Goal: Information Seeking & Learning: Learn about a topic

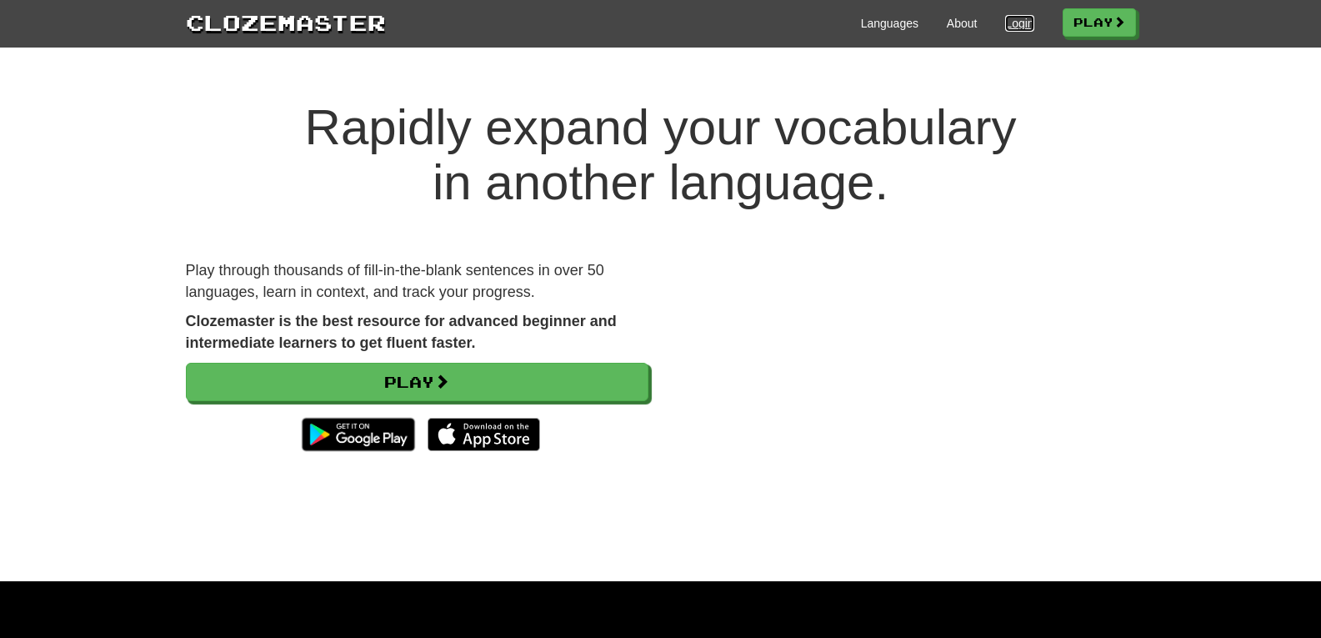
click at [1008, 24] on link "Login" at bounding box center [1019, 23] width 28 height 17
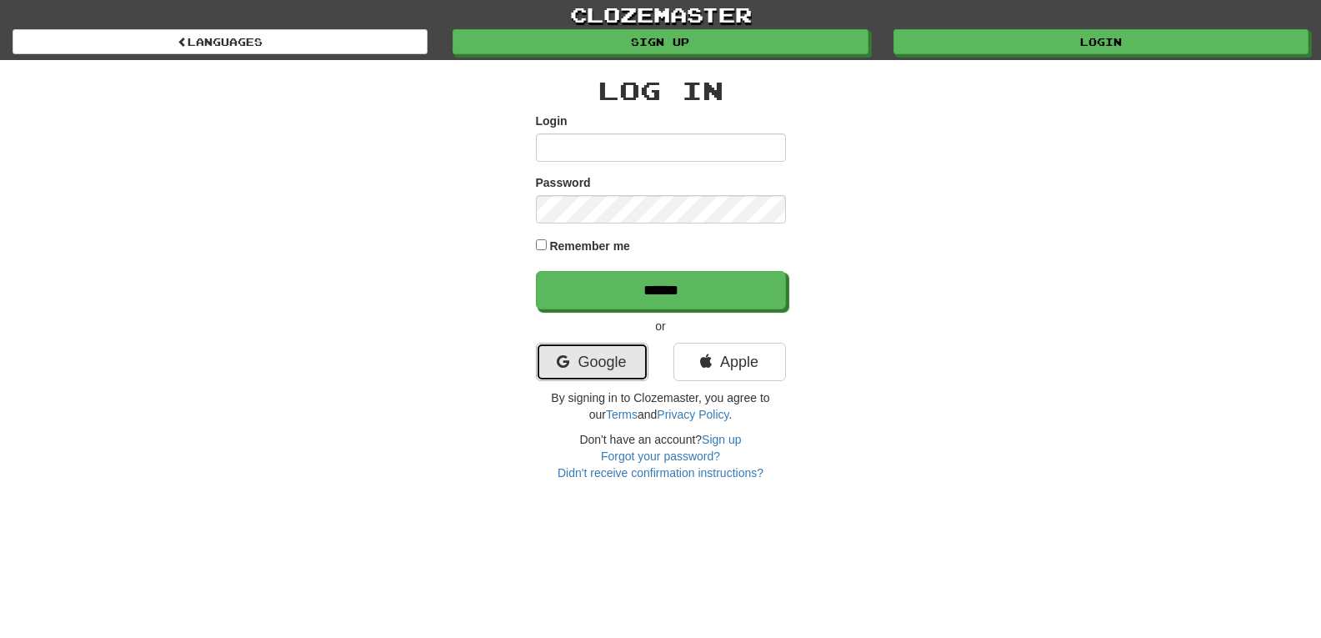
click at [599, 375] on link "Google" at bounding box center [592, 362] width 113 height 38
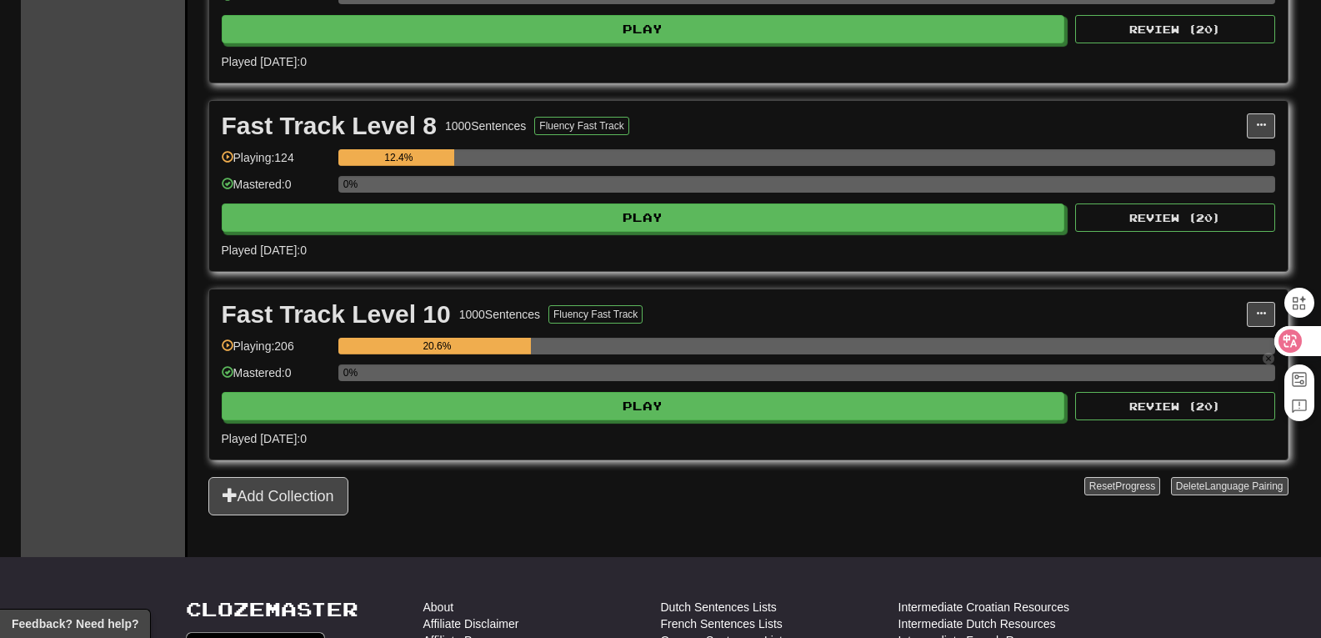
drag, startPoint x: 1333, startPoint y: 83, endPoint x: 700, endPoint y: 324, distance: 677.9
click at [1316, 318] on html "**********" at bounding box center [660, 206] width 1321 height 1801
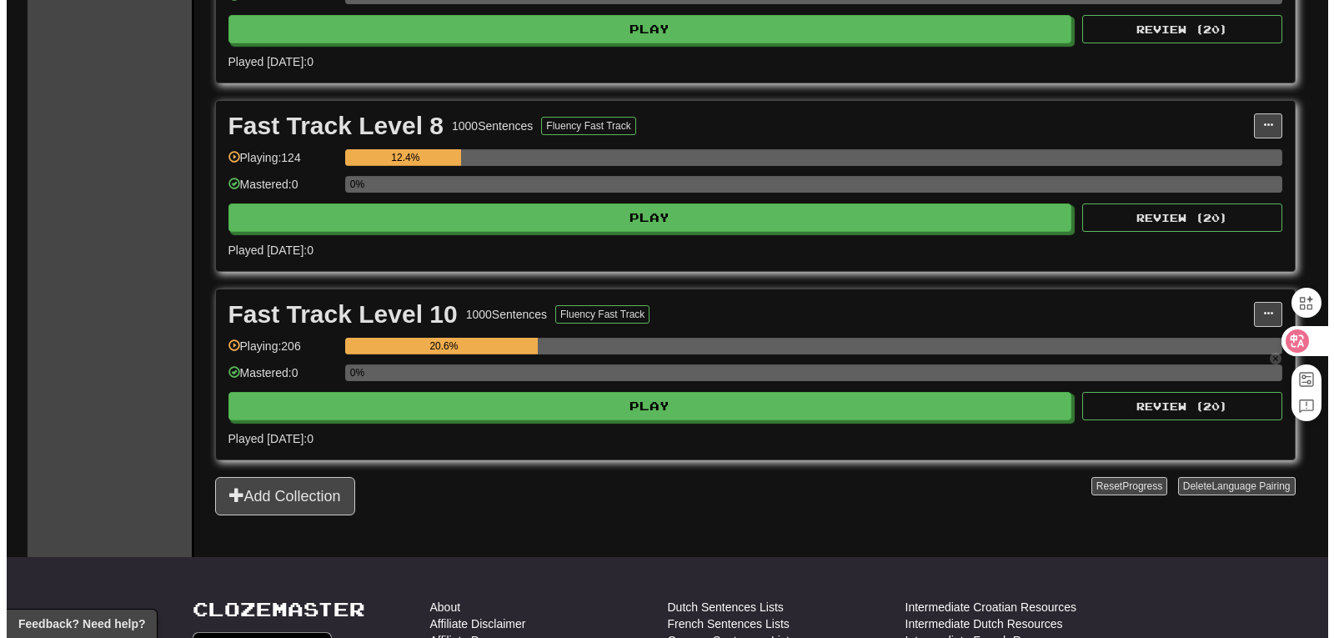
scroll to position [696, 0]
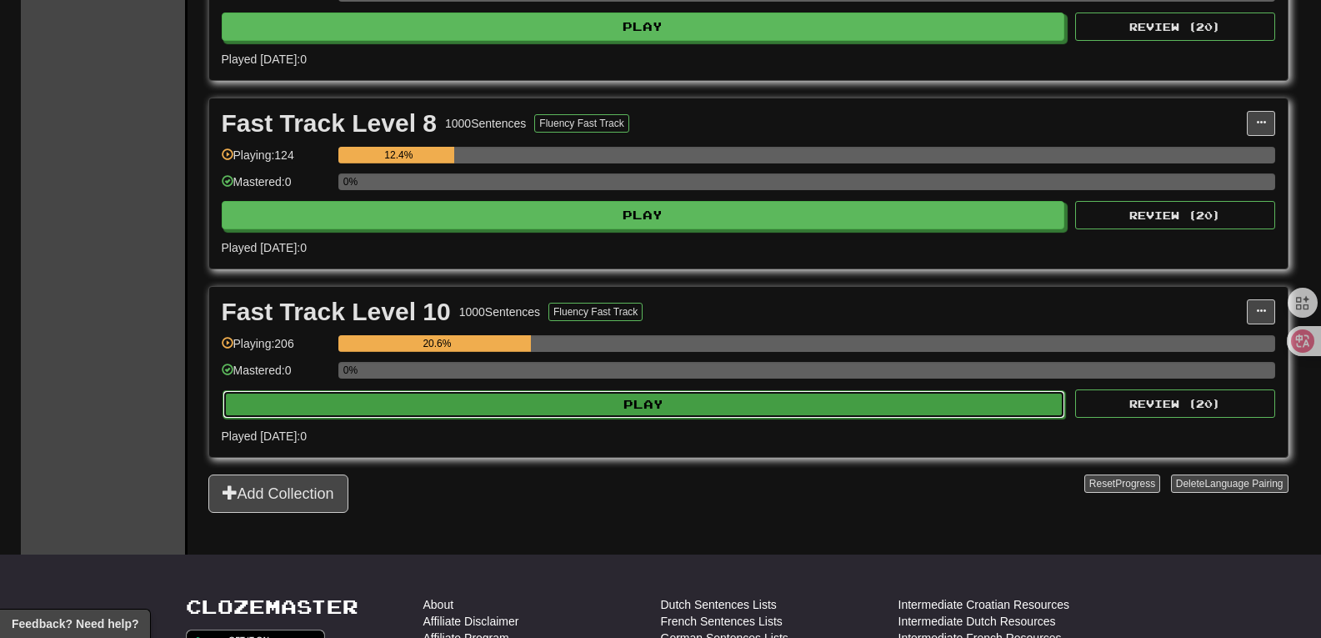
click at [690, 401] on button "Play" at bounding box center [645, 404] width 844 height 28
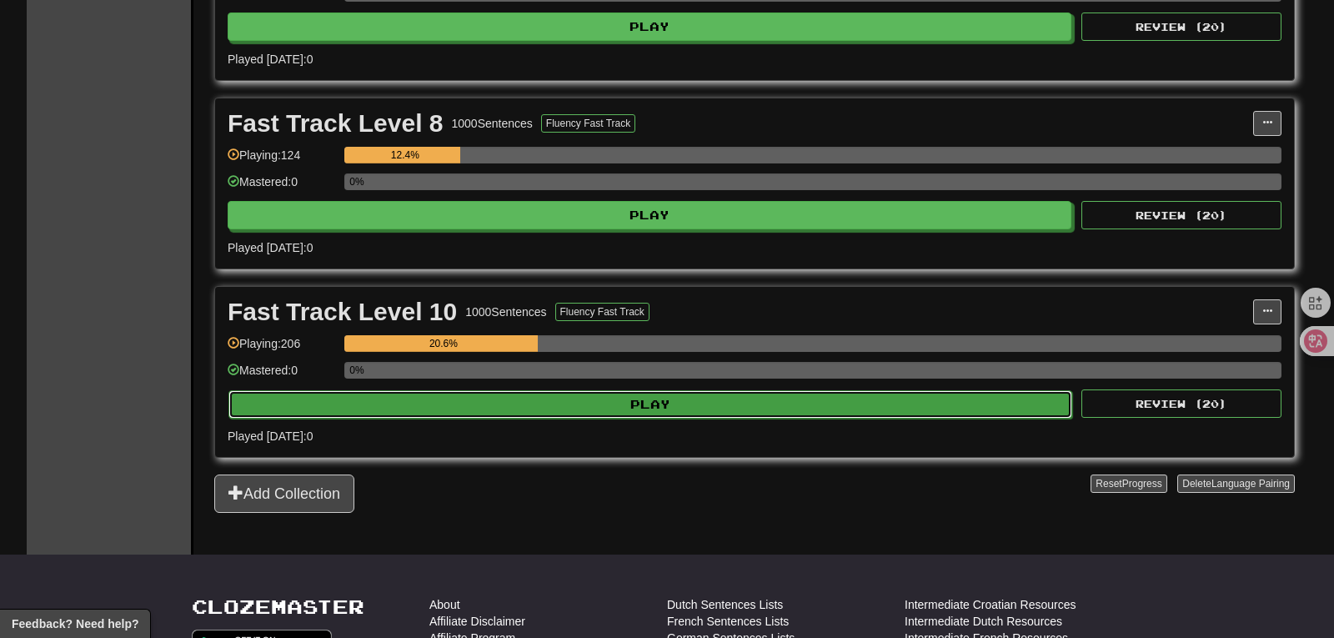
select select "**"
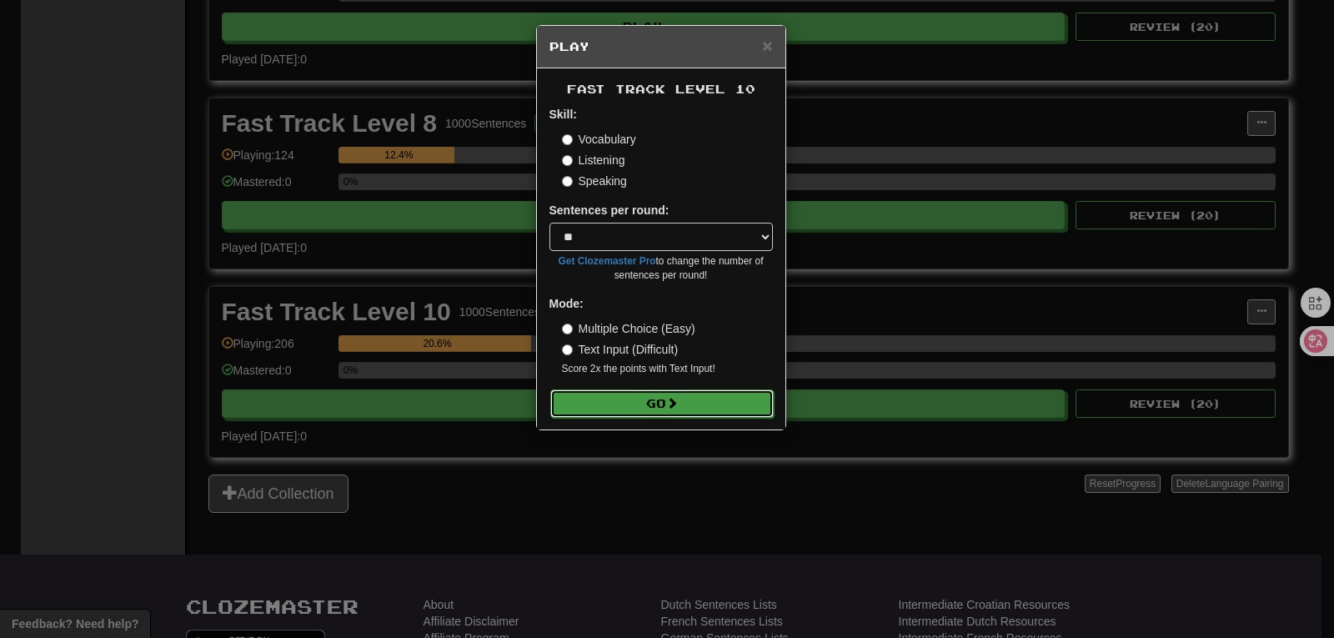
click at [674, 402] on span at bounding box center [672, 403] width 12 height 12
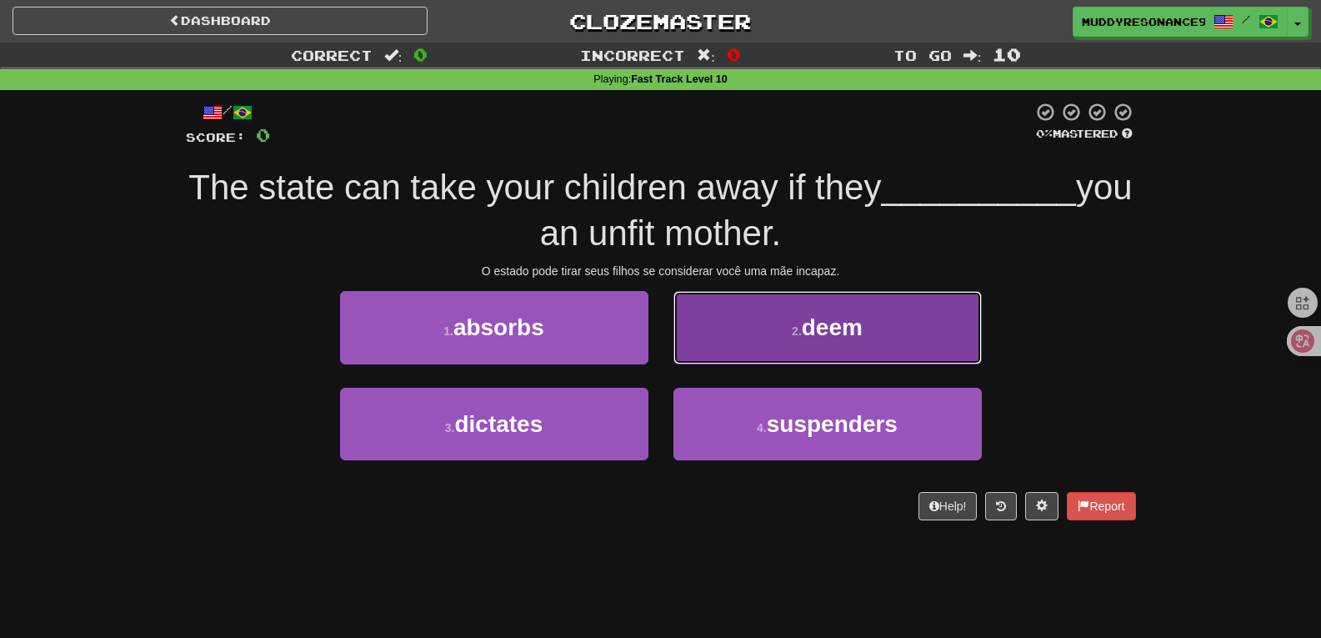
click at [763, 333] on button "2 . deem" at bounding box center [828, 327] width 308 height 73
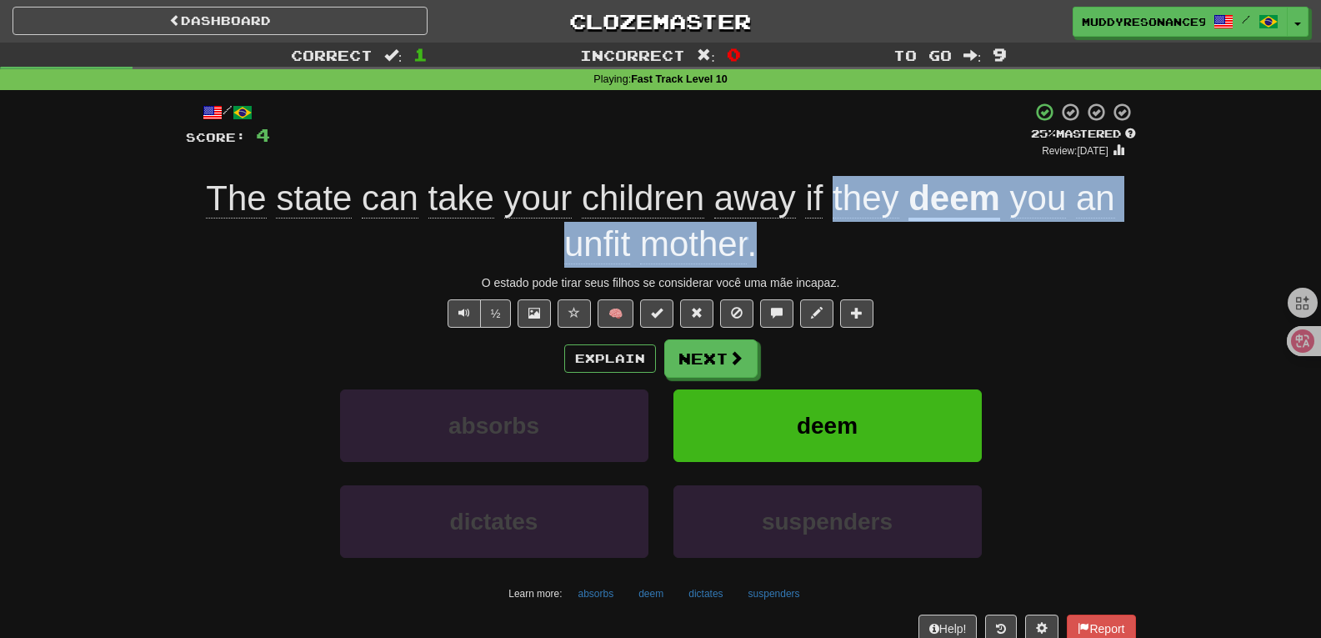
drag, startPoint x: 832, startPoint y: 206, endPoint x: 832, endPoint y: 248, distance: 42.5
click at [832, 248] on div "The state can take your children away if they deem you an unfit mother ." at bounding box center [661, 221] width 950 height 91
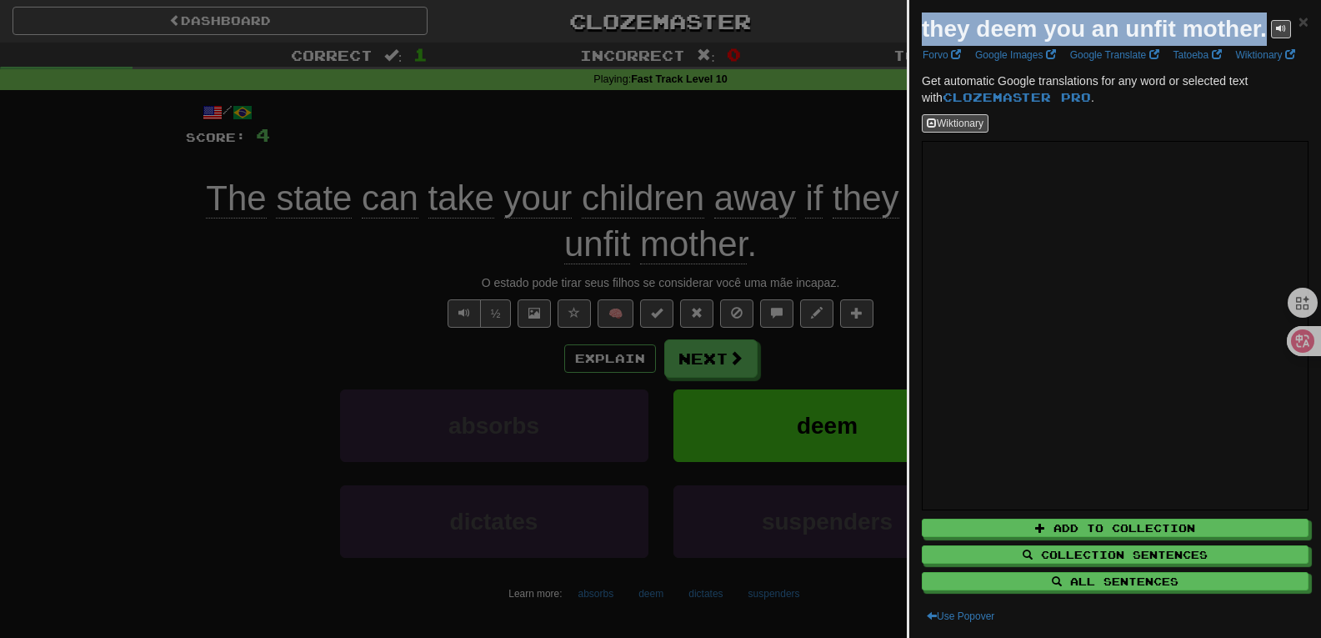
drag, startPoint x: 987, startPoint y: 35, endPoint x: 1266, endPoint y: 31, distance: 278.5
click at [1266, 31] on strong "they deem you an unfit mother." at bounding box center [1094, 29] width 345 height 26
copy strong "they deem you an unfit mother."
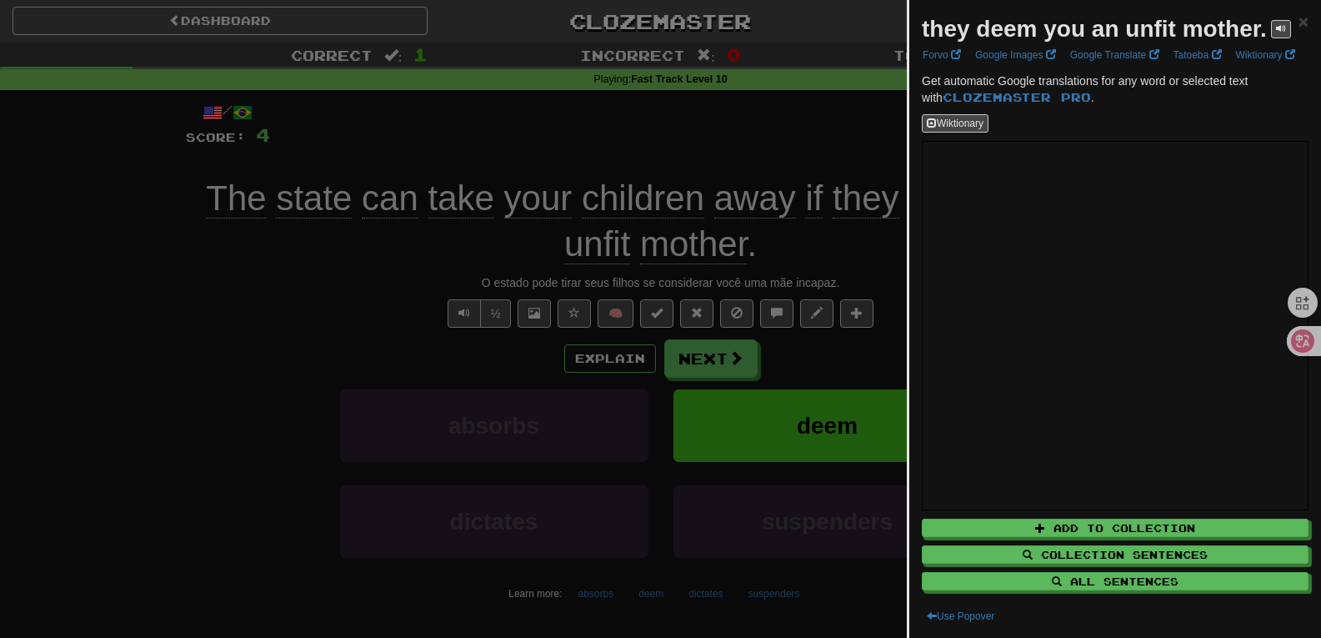
click at [469, 233] on div at bounding box center [660, 319] width 1321 height 638
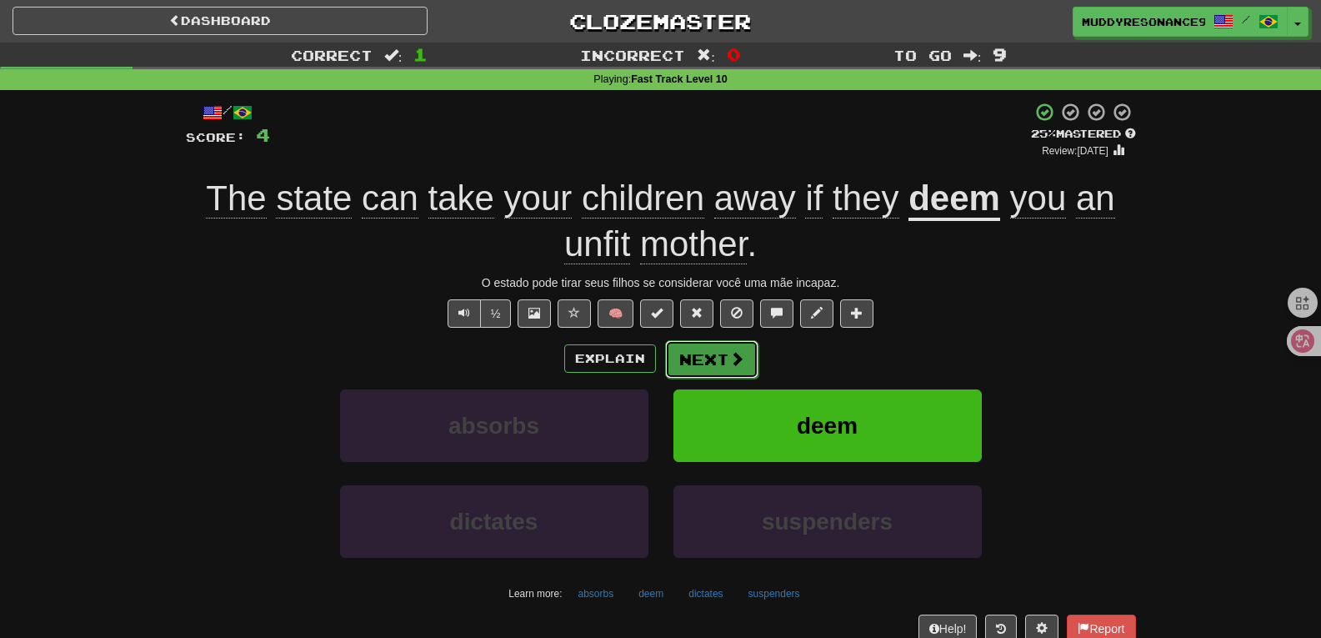
click at [744, 360] on button "Next" at bounding box center [711, 359] width 93 height 38
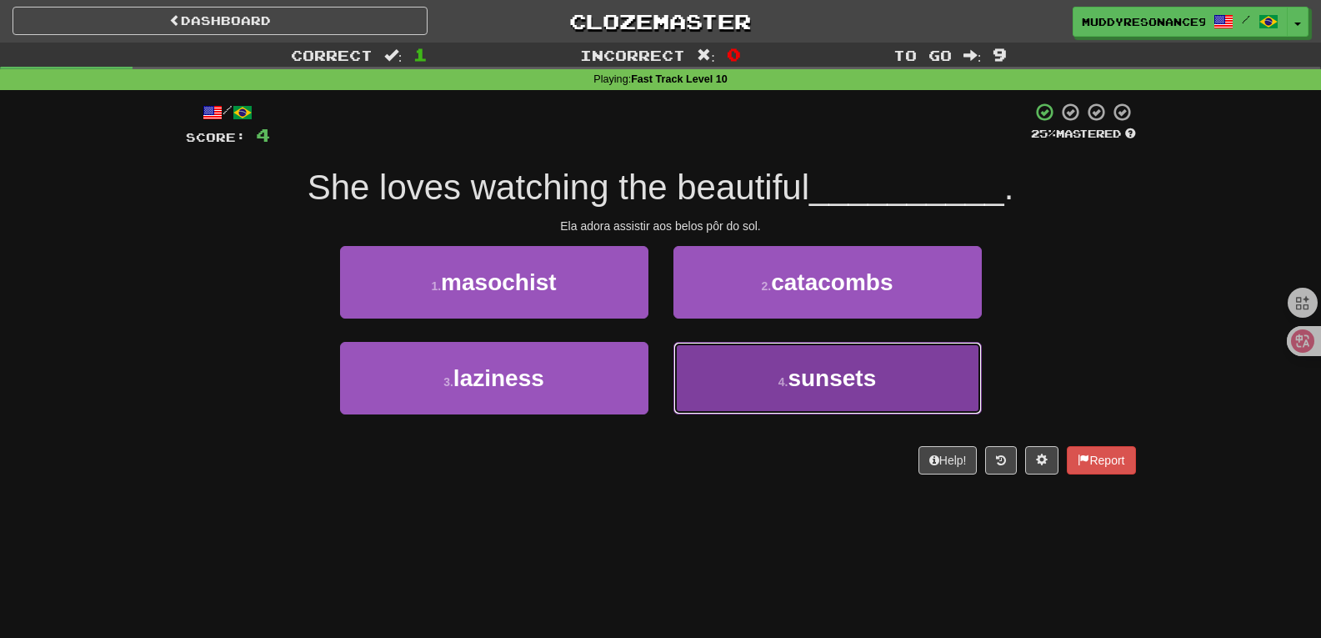
click at [784, 356] on button "4 . sunsets" at bounding box center [828, 378] width 308 height 73
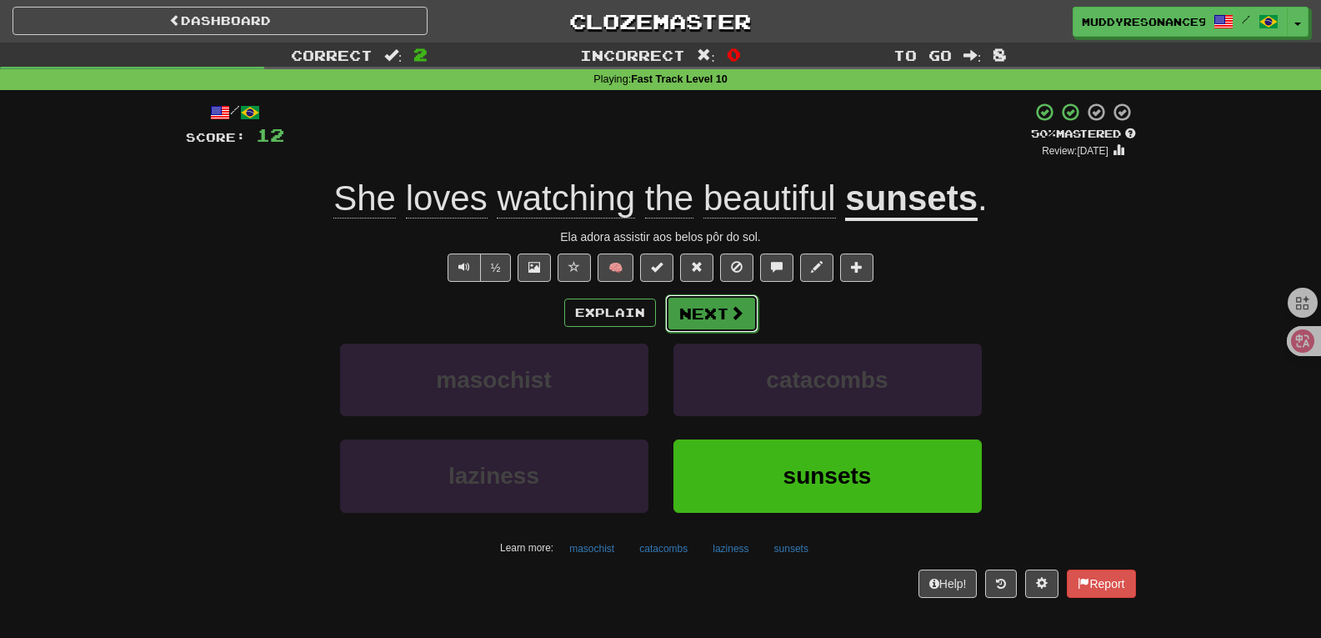
click at [722, 319] on button "Next" at bounding box center [711, 313] width 93 height 38
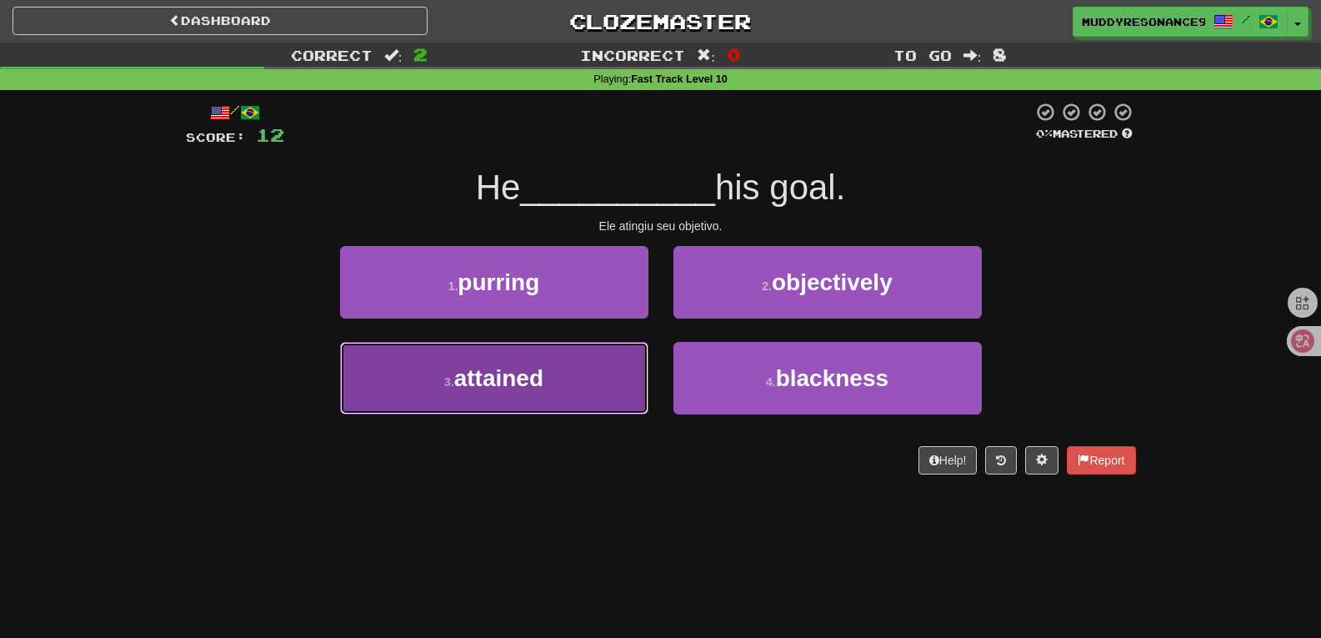
click at [634, 380] on button "3 . attained" at bounding box center [494, 378] width 308 height 73
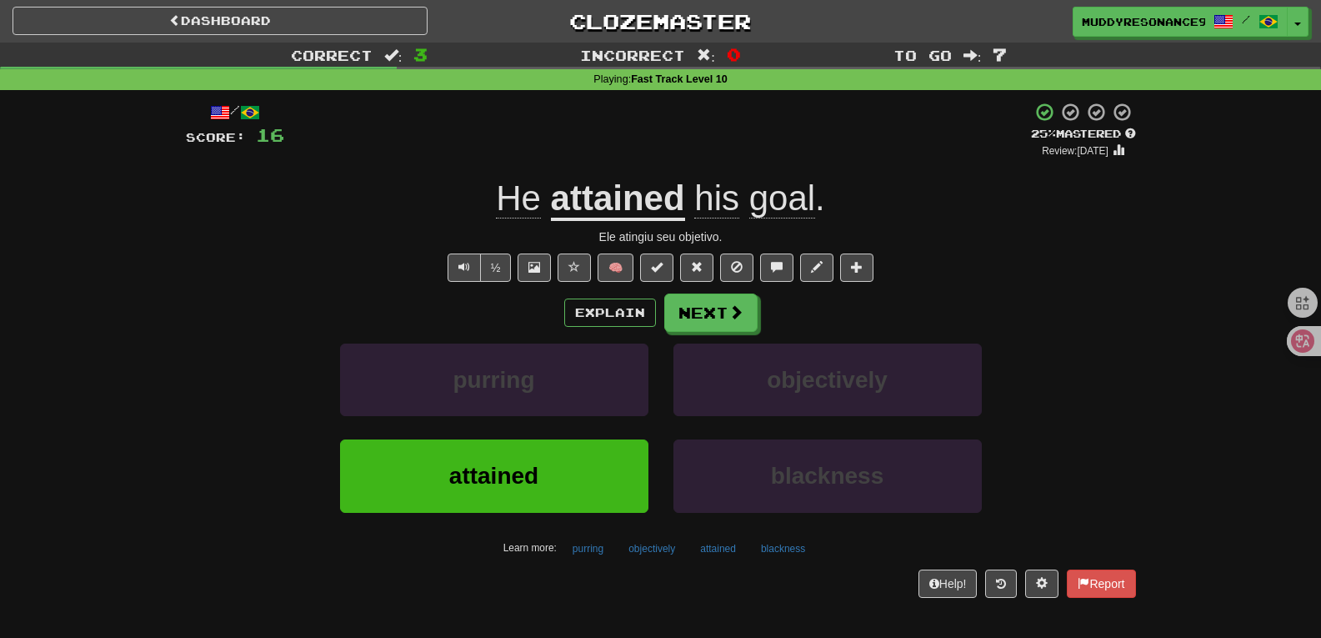
click at [1121, 252] on div "/ Score: 16 + 4 25 % Mastered Review: [DATE] He attained his goal . Ele atingiu…" at bounding box center [661, 349] width 950 height 495
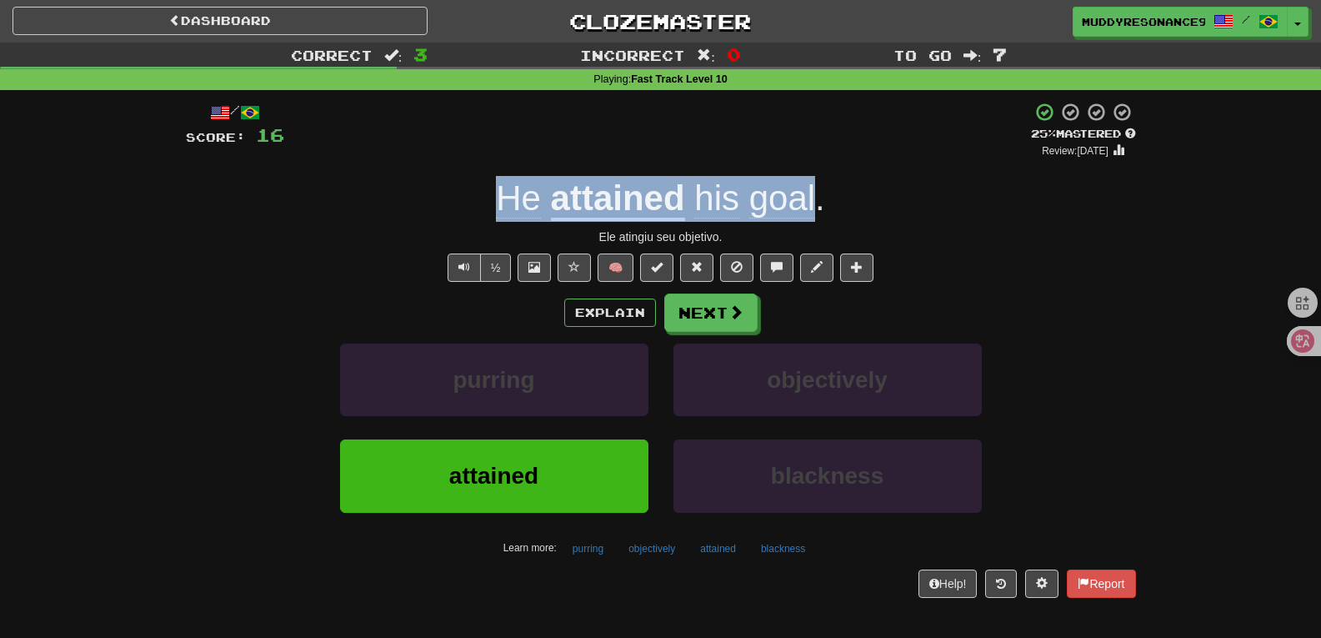
drag, startPoint x: 815, startPoint y: 211, endPoint x: 504, endPoint y: 199, distance: 312.0
click at [504, 199] on div "He attained his goal ." at bounding box center [661, 199] width 950 height 46
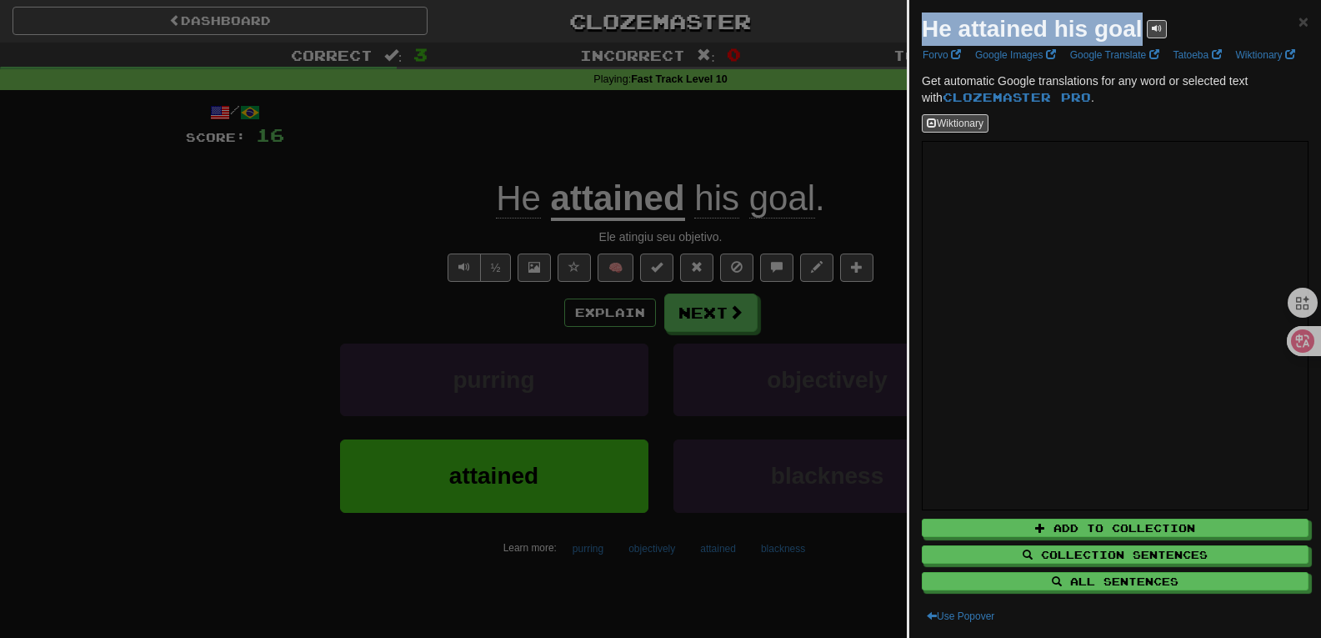
drag, startPoint x: 923, startPoint y: 28, endPoint x: 1141, endPoint y: 28, distance: 217.6
click at [1141, 28] on strong "He attained his goal" at bounding box center [1032, 29] width 221 height 26
copy strong "He attained his goal"
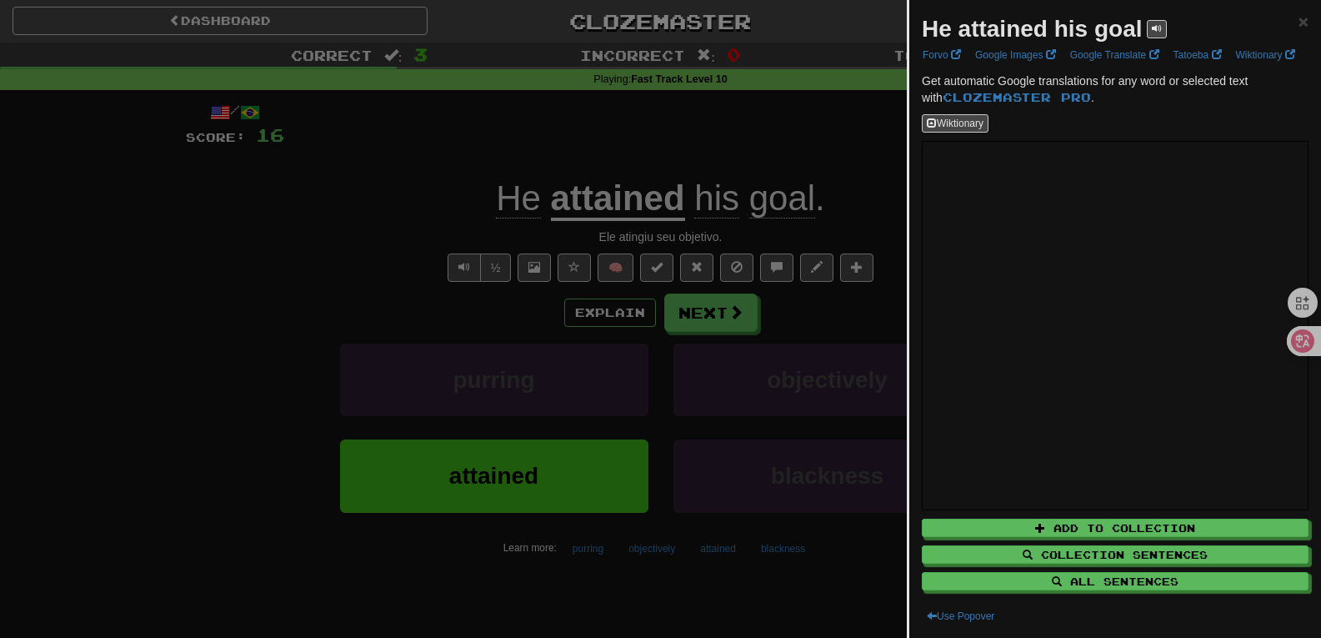
click at [1298, 19] on div "He attained his goal × Forvo Google Images Google Translate Tatoeba Wiktionary …" at bounding box center [1116, 319] width 412 height 638
click at [1296, 19] on div "He attained his goal × Forvo Google Images Google Translate Tatoeba Wiktionary …" at bounding box center [1116, 319] width 412 height 638
click at [1299, 20] on span "×" at bounding box center [1304, 21] width 10 height 19
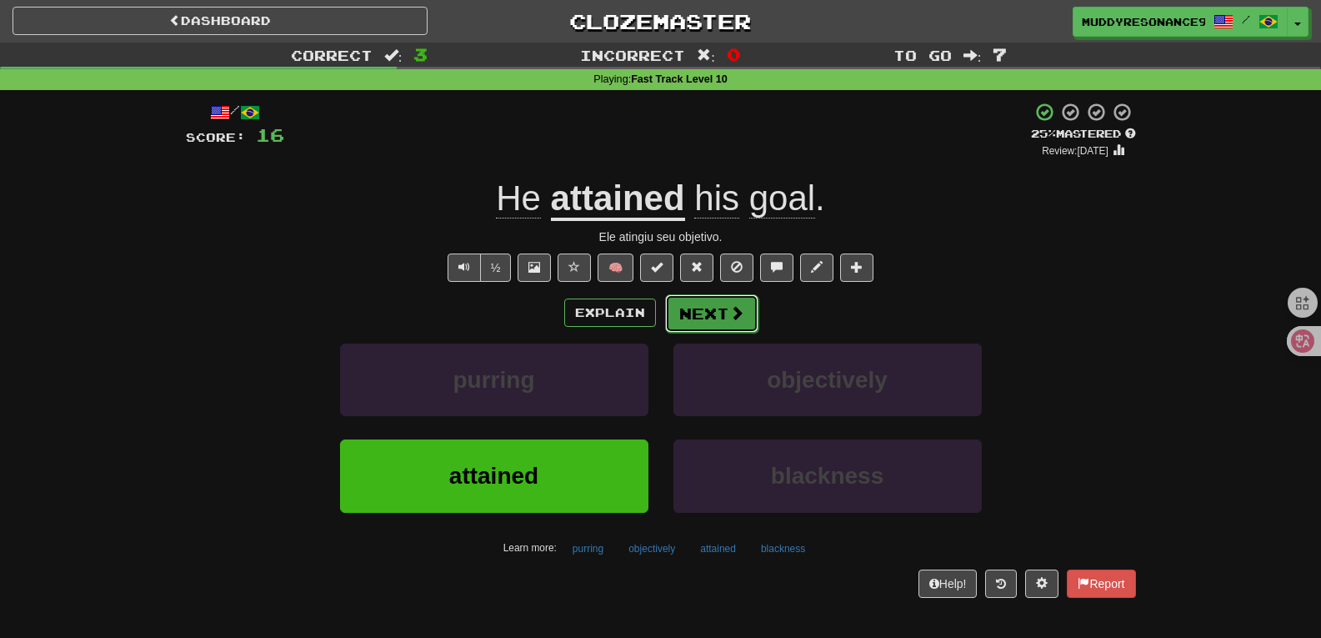
click at [725, 300] on button "Next" at bounding box center [711, 313] width 93 height 38
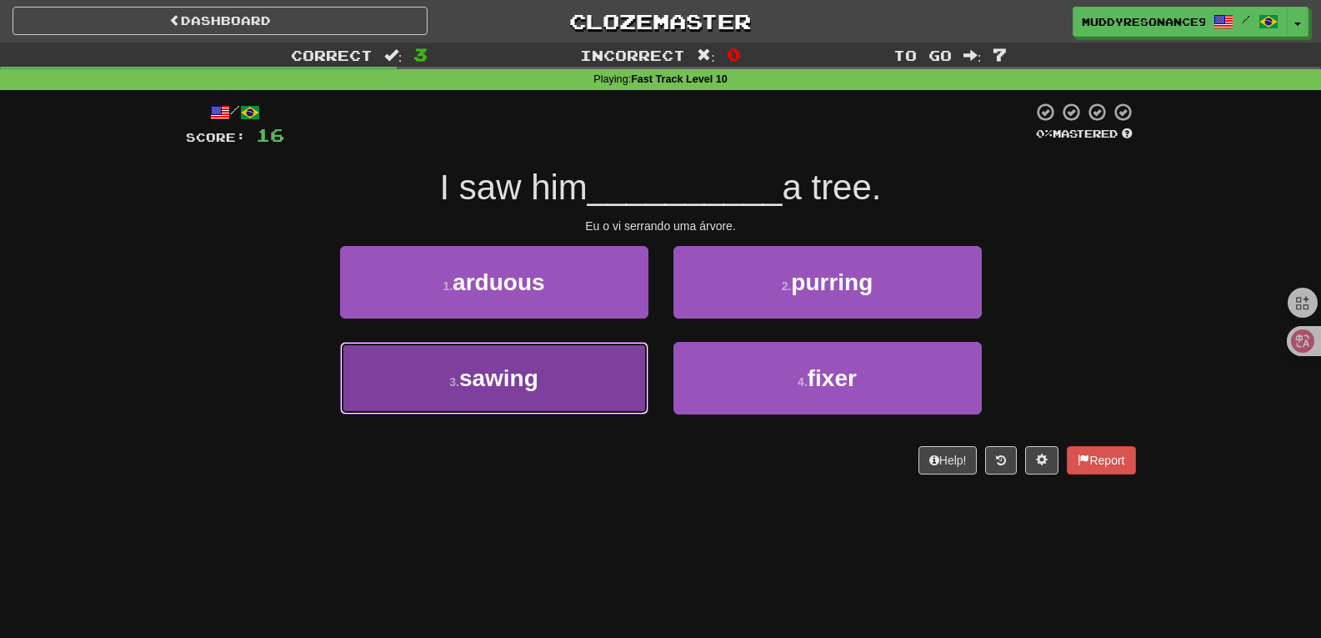
click at [564, 395] on button "3 . sawing" at bounding box center [494, 378] width 308 height 73
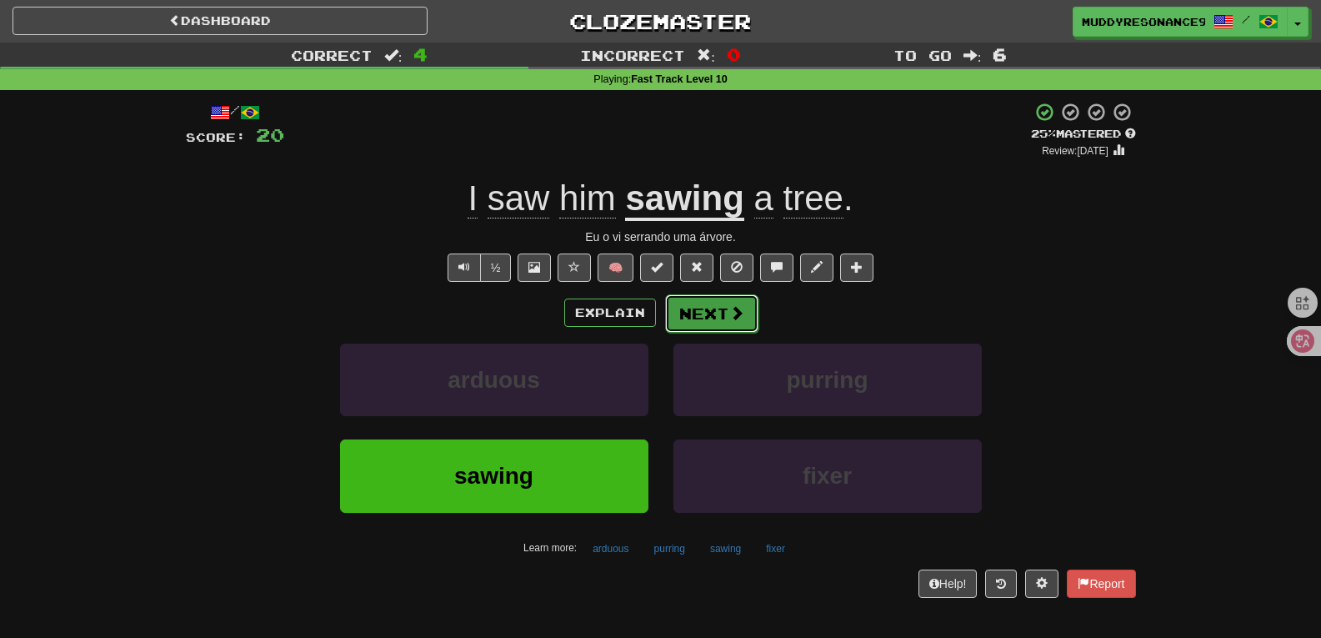
click at [708, 313] on button "Next" at bounding box center [711, 313] width 93 height 38
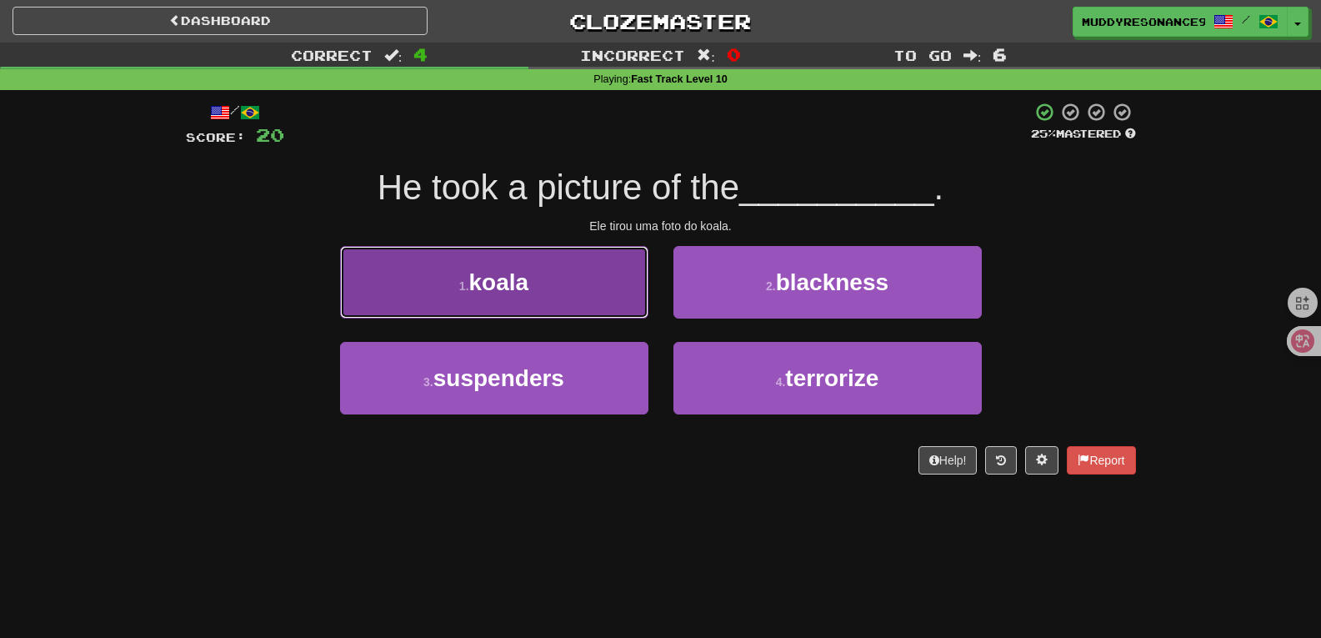
click at [554, 292] on button "1 . koala" at bounding box center [494, 282] width 308 height 73
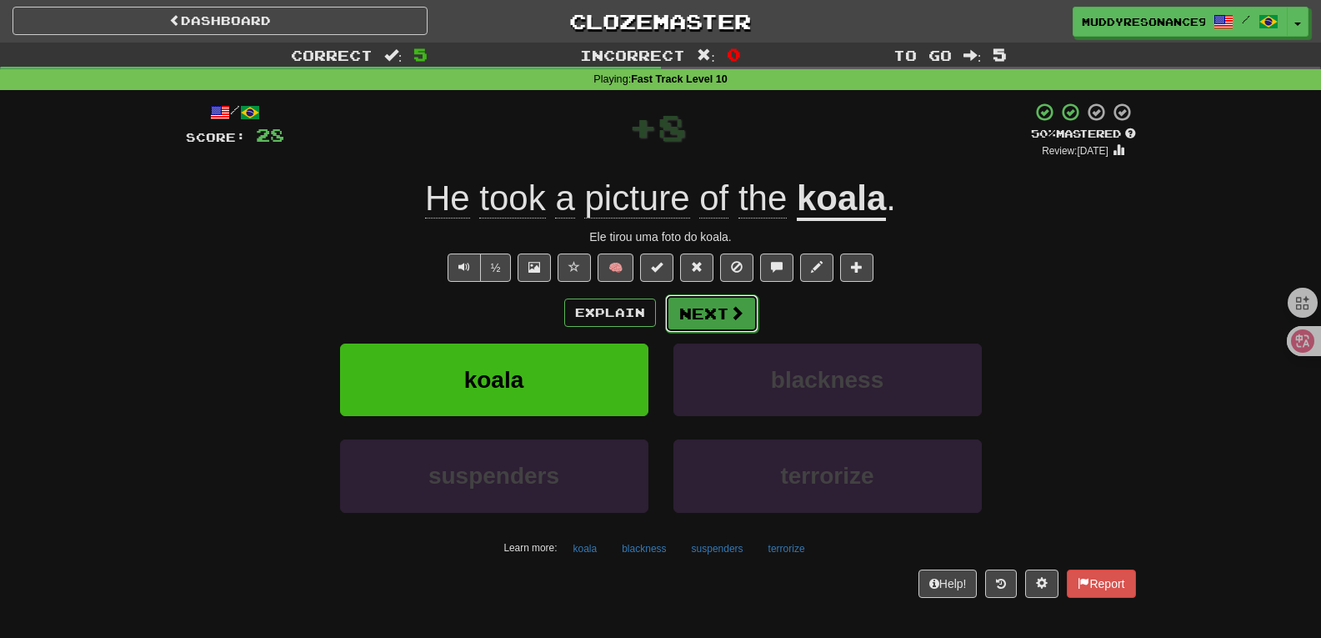
click at [710, 306] on button "Next" at bounding box center [711, 313] width 93 height 38
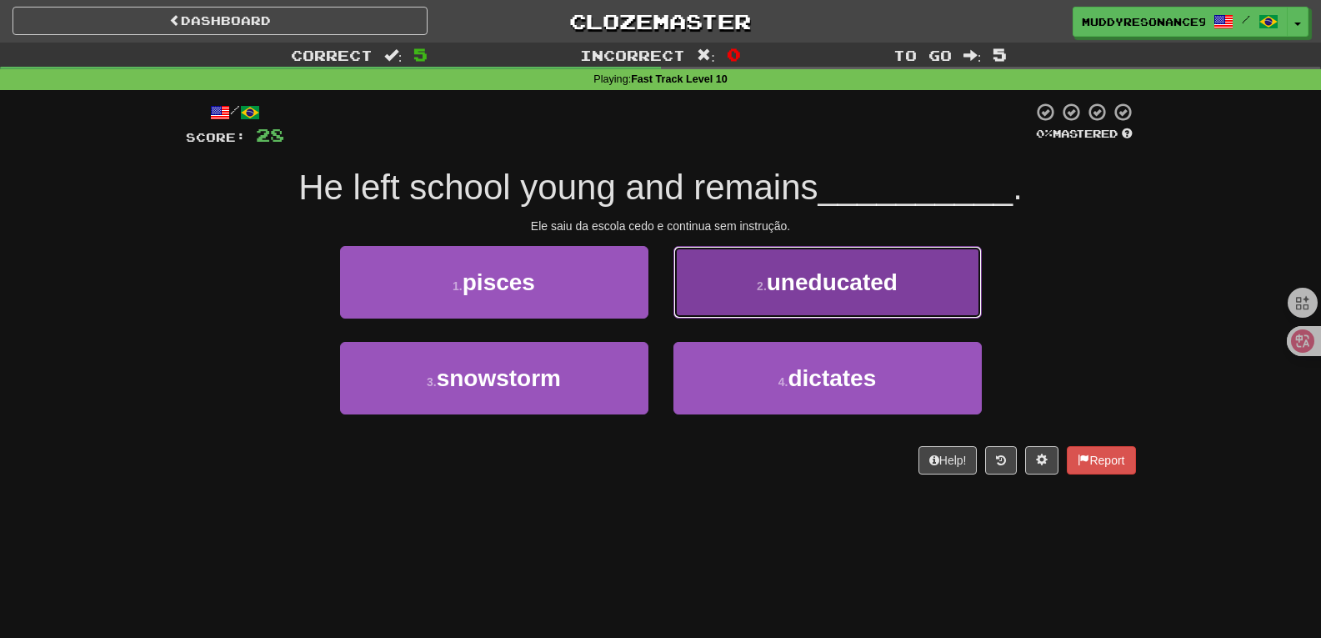
click at [798, 275] on span "uneducated" at bounding box center [832, 282] width 131 height 26
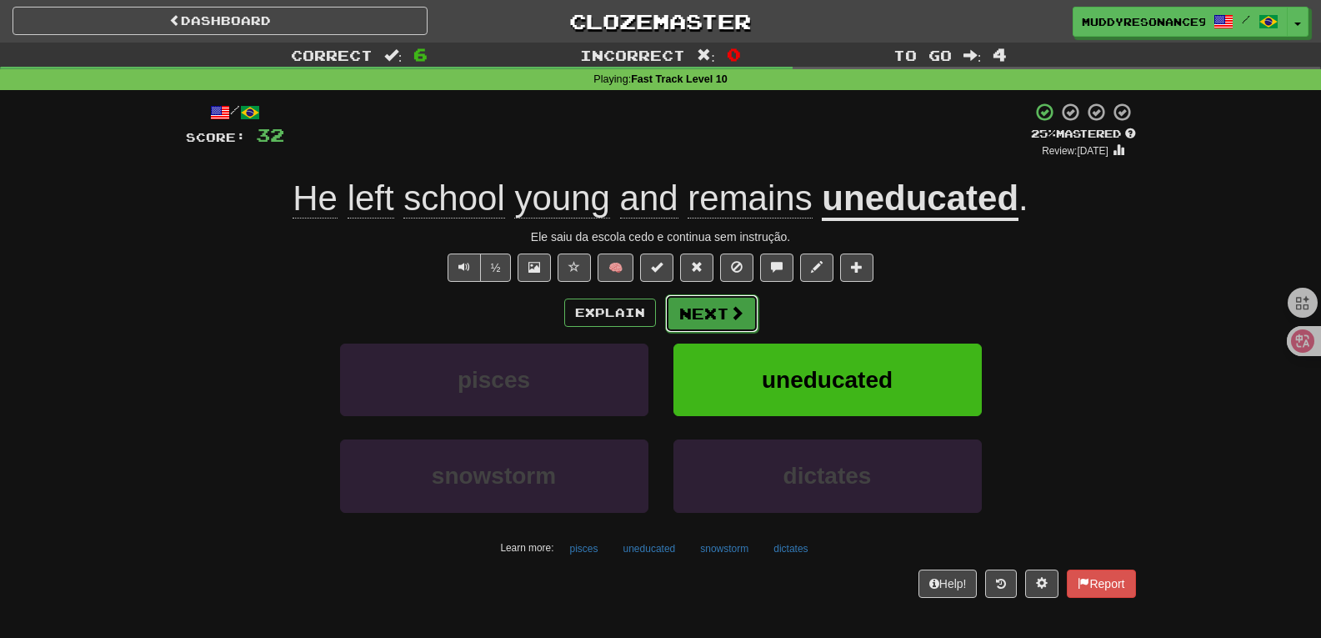
click at [705, 310] on button "Next" at bounding box center [711, 313] width 93 height 38
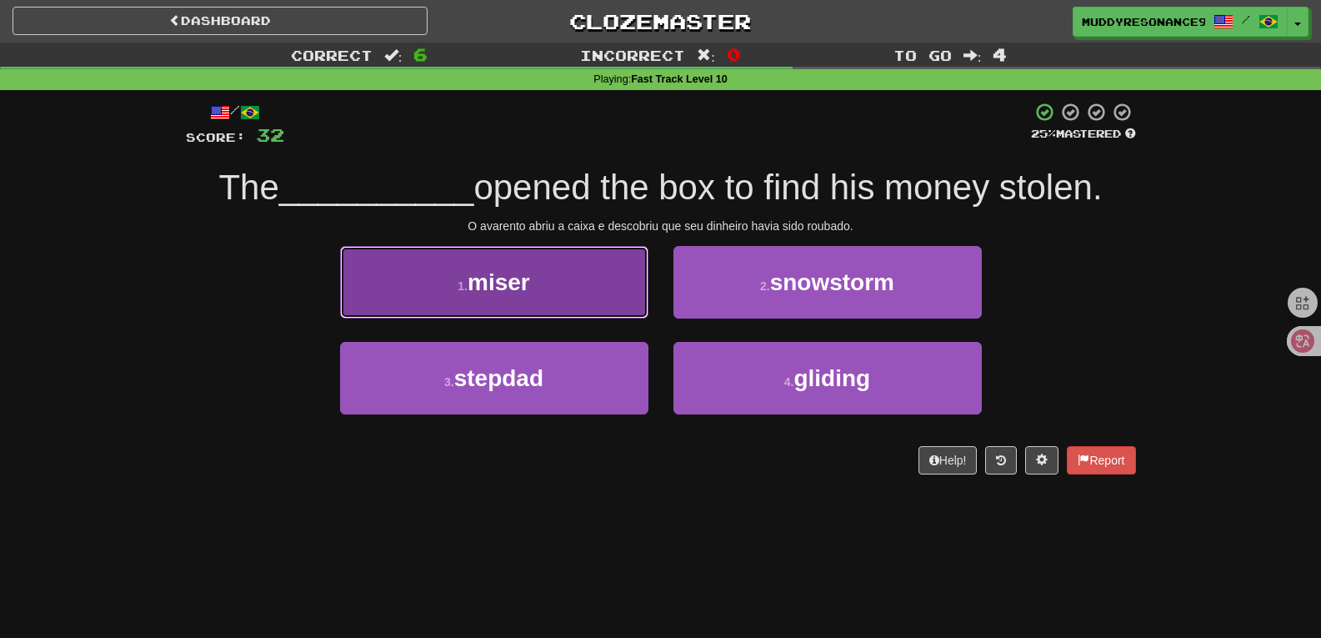
click at [609, 284] on button "1 . miser" at bounding box center [494, 282] width 308 height 73
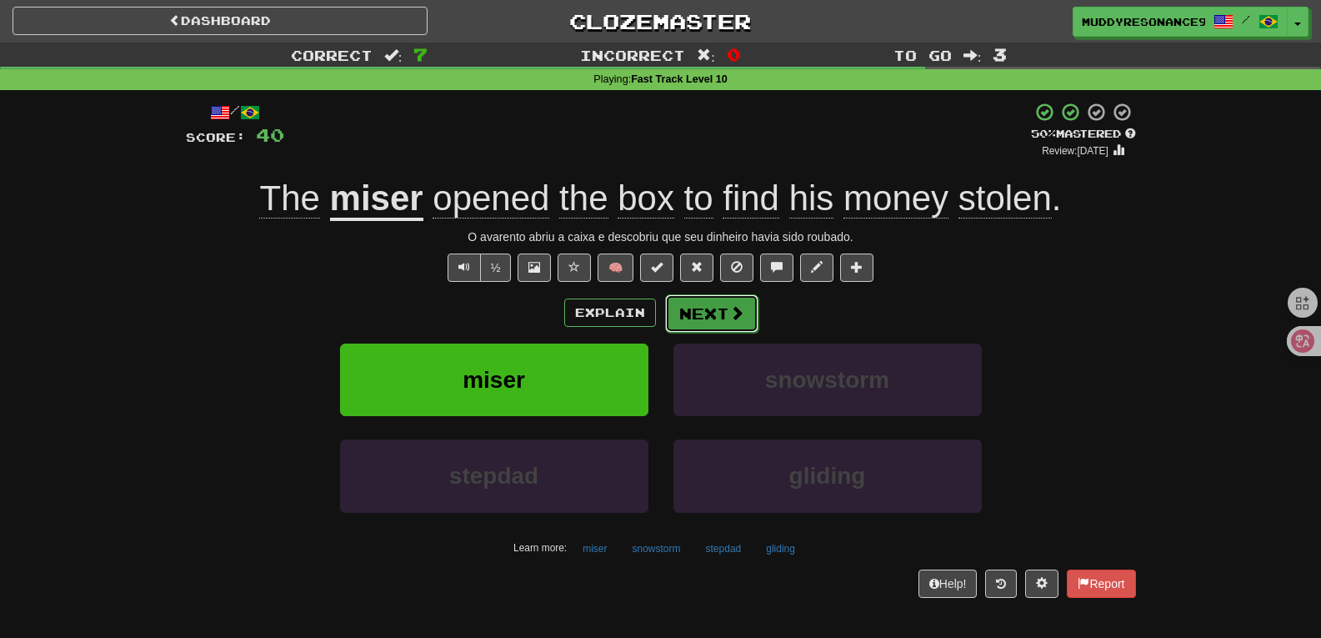
click at [723, 314] on button "Next" at bounding box center [711, 313] width 93 height 38
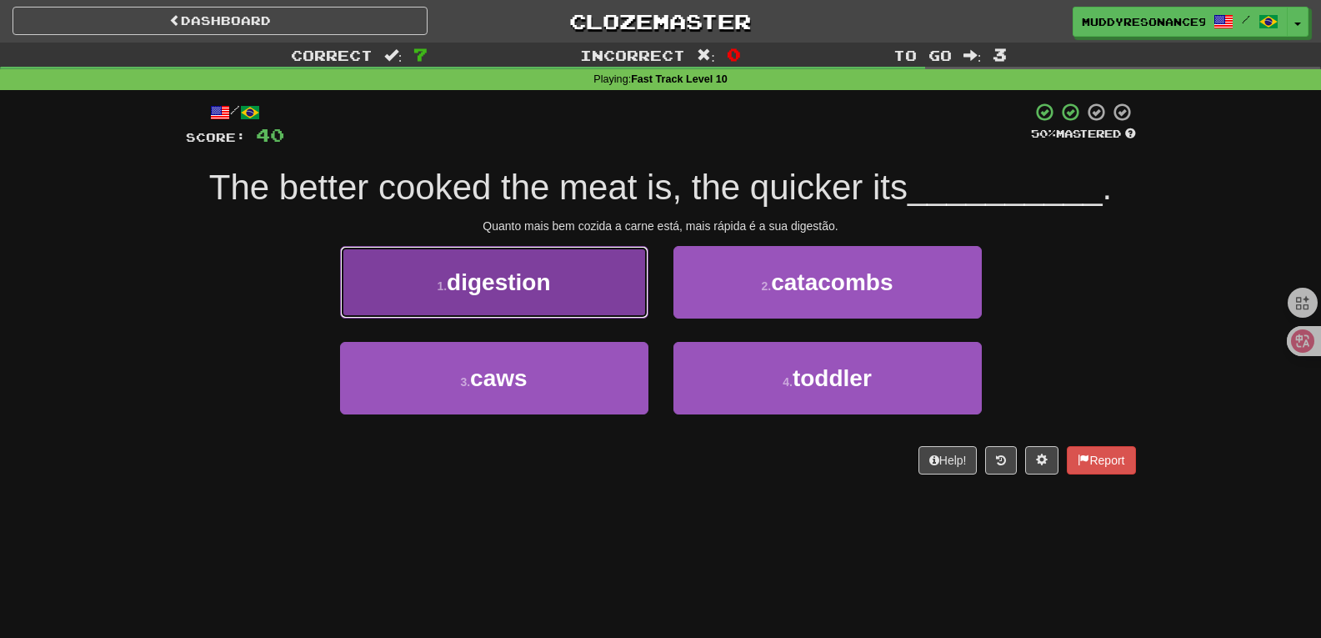
click at [532, 279] on span "digestion" at bounding box center [498, 282] width 103 height 26
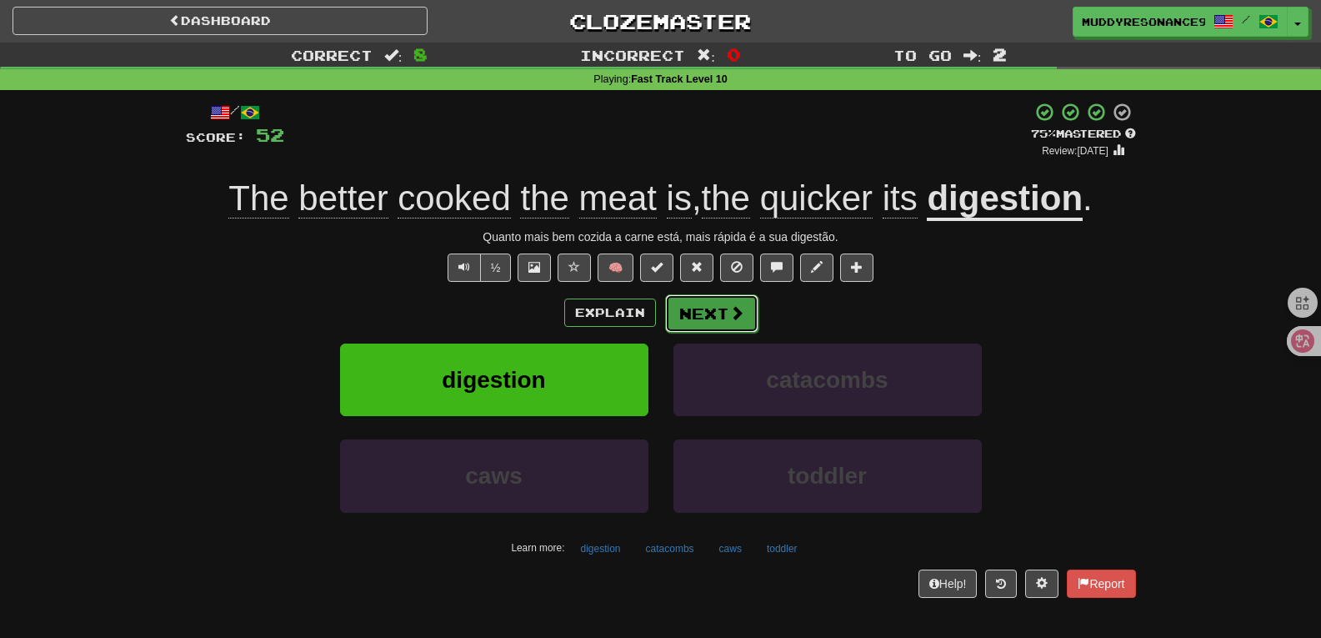
click at [720, 304] on button "Next" at bounding box center [711, 313] width 93 height 38
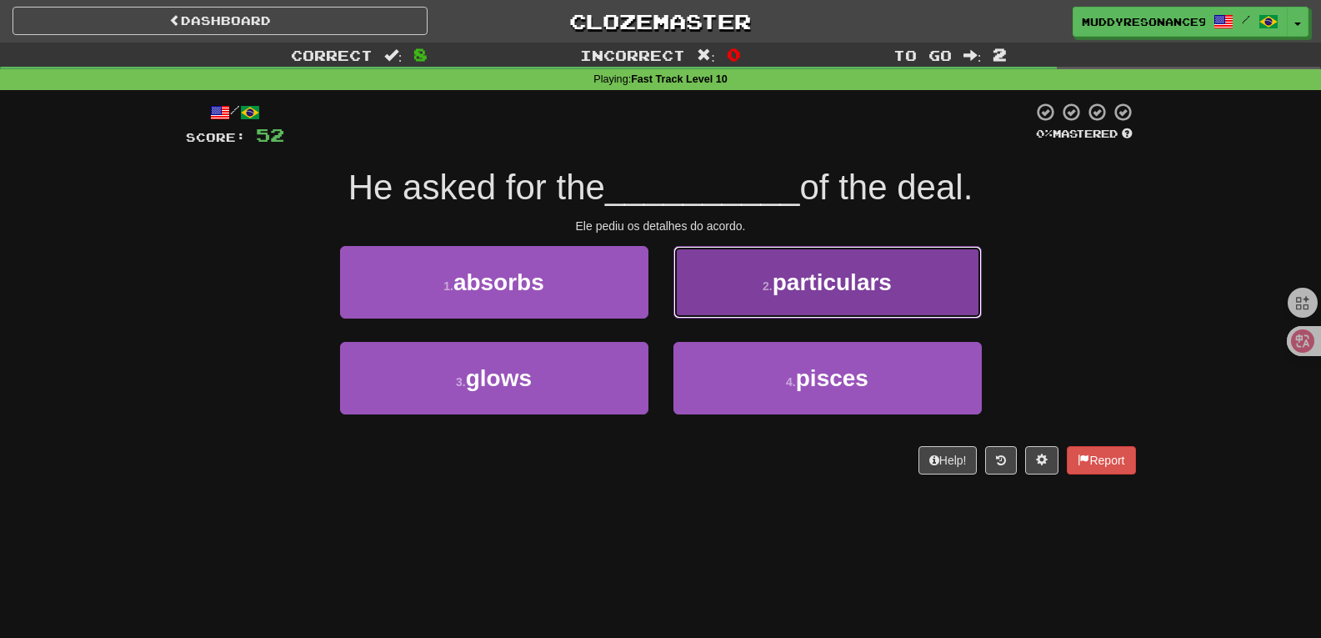
click at [788, 282] on span "particulars" at bounding box center [832, 282] width 119 height 26
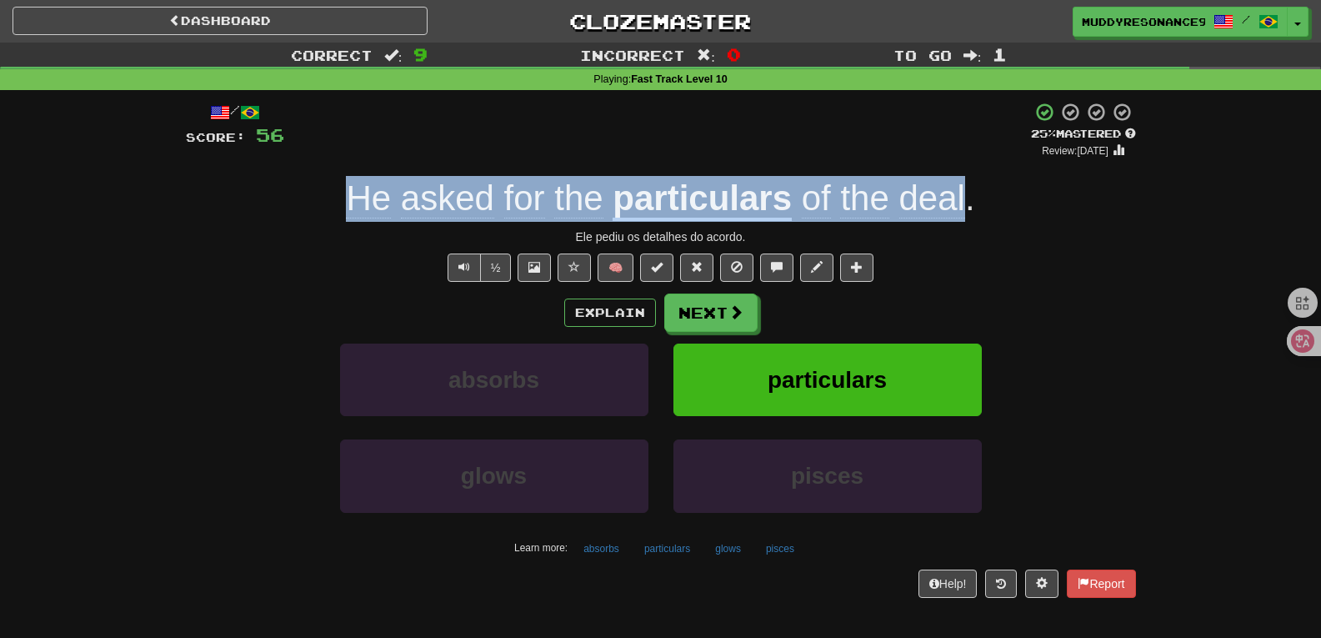
drag, startPoint x: 964, startPoint y: 198, endPoint x: 352, endPoint y: 196, distance: 612.0
click at [352, 196] on div "He asked for the particulars of the deal ." at bounding box center [661, 199] width 950 height 46
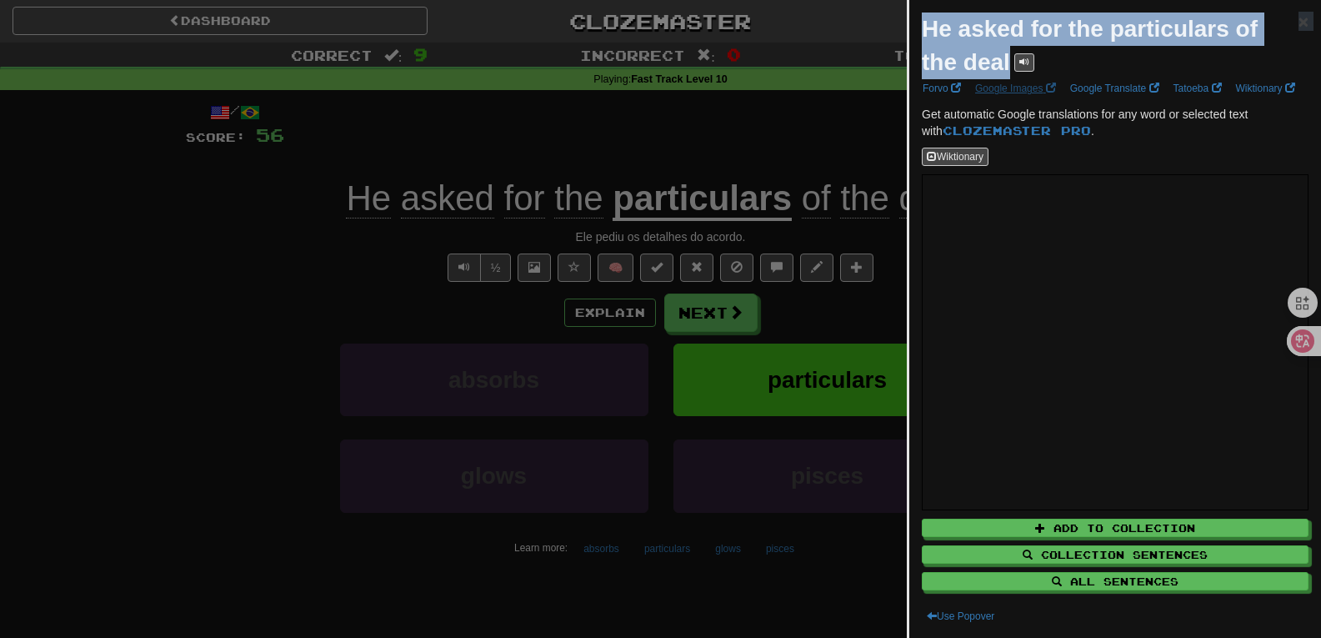
drag, startPoint x: 920, startPoint y: 23, endPoint x: 1012, endPoint y: 80, distance: 109.0
click at [1012, 80] on div "He asked for the particulars of the deal × Forvo Google Images Google Translate…" at bounding box center [1116, 319] width 412 height 638
copy div "He asked for the particulars of the deal × Forvo Google Images Google Translate…"
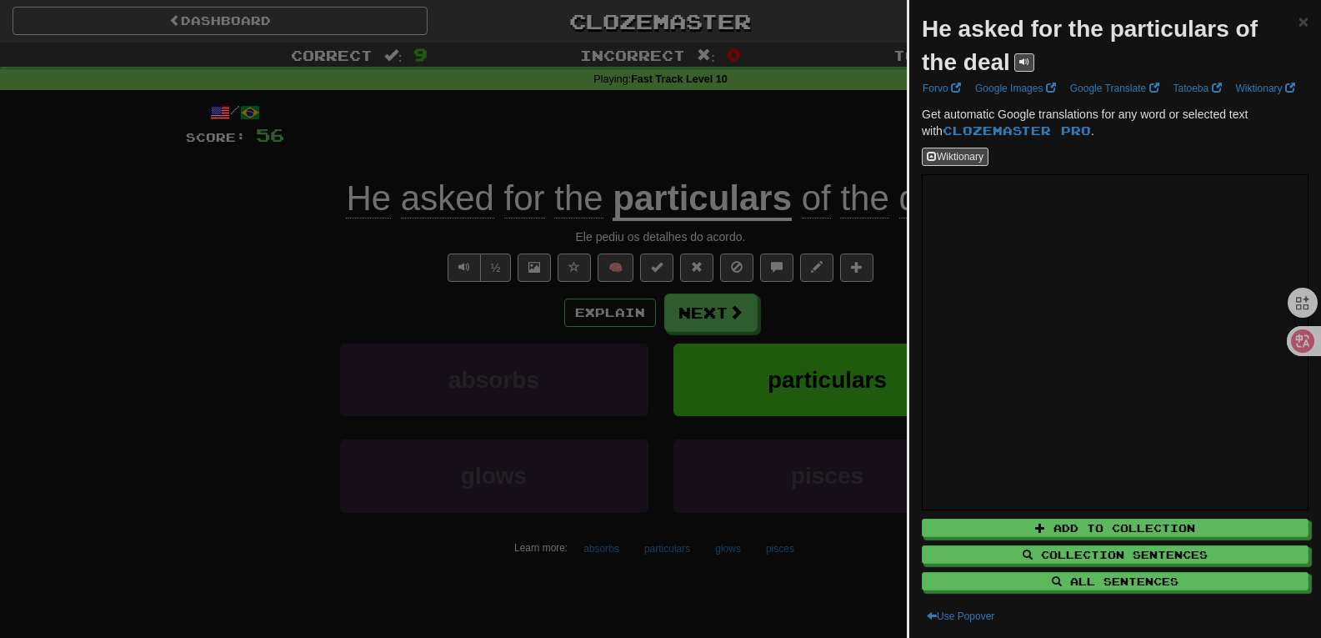
click at [901, 303] on div at bounding box center [660, 319] width 1321 height 638
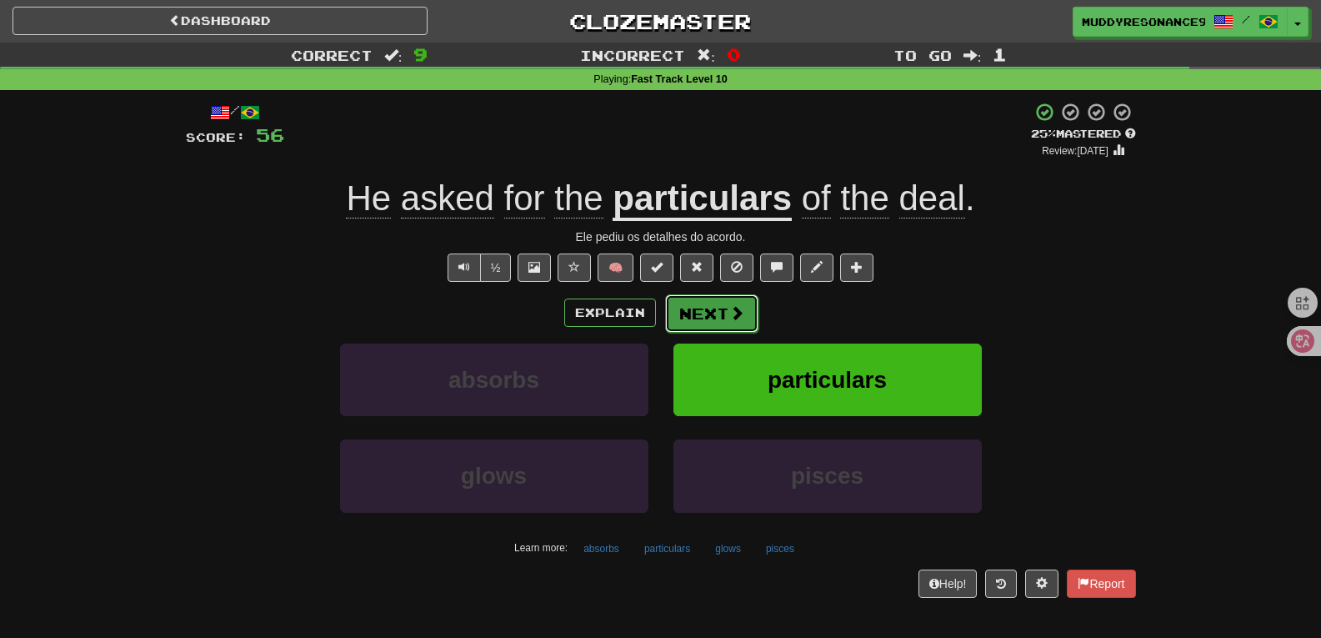
click at [744, 297] on button "Next" at bounding box center [711, 313] width 93 height 38
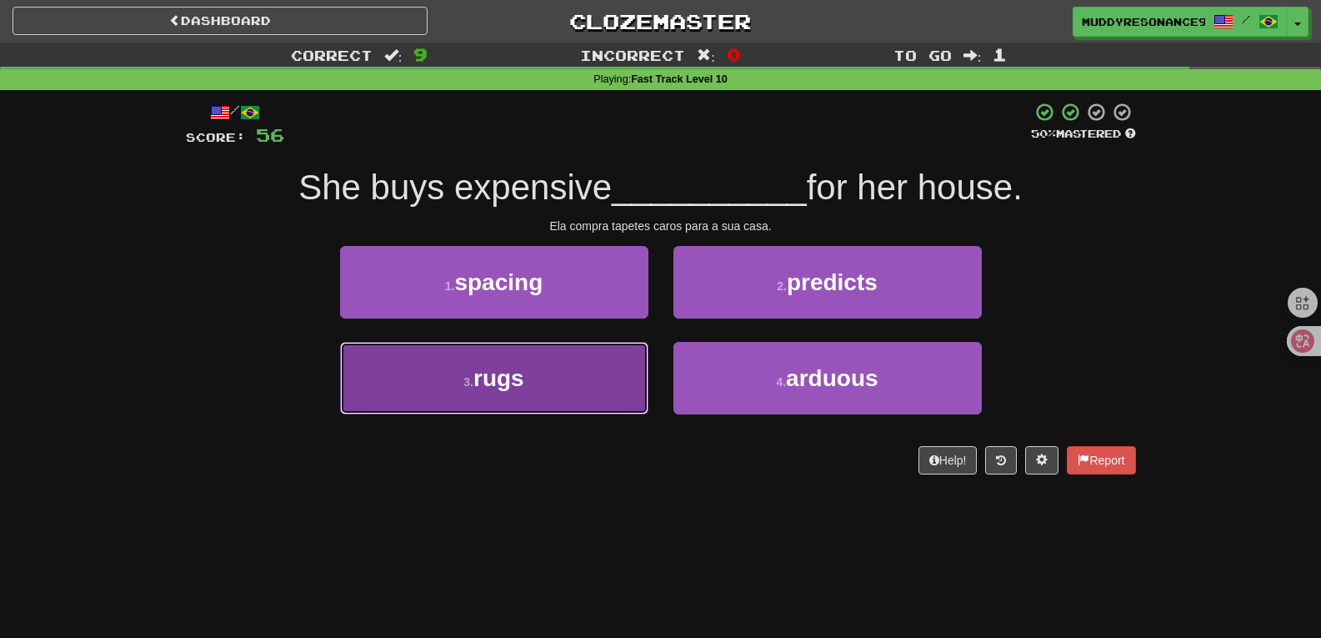
click at [627, 359] on button "3 . rugs" at bounding box center [494, 378] width 308 height 73
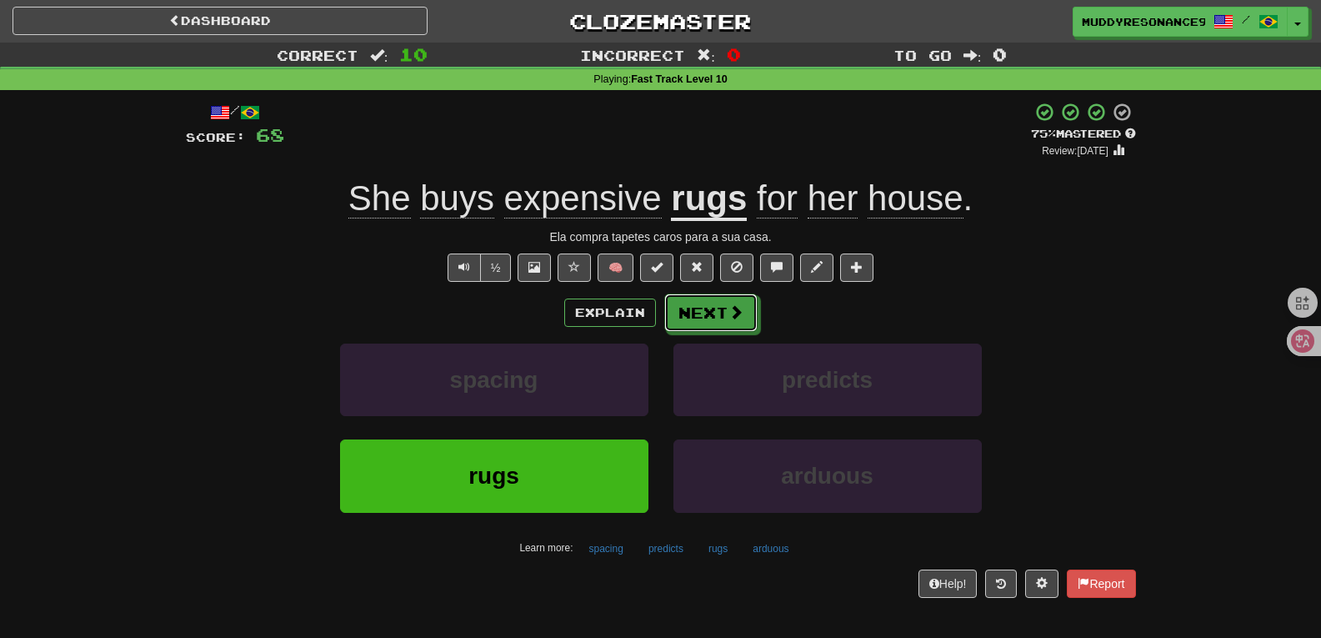
click at [729, 323] on button "Next" at bounding box center [710, 312] width 93 height 38
